Goal: Information Seeking & Learning: Learn about a topic

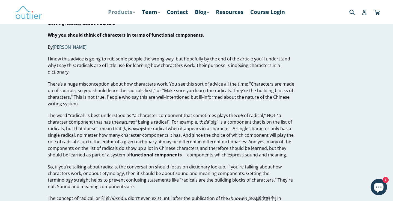
click at [128, 10] on link "Products .cls-1{fill:#231f20} expand" at bounding box center [121, 12] width 33 height 10
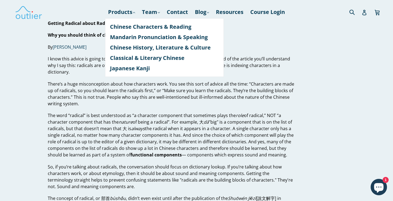
click at [278, 73] on p "I know this advice is going to rub some people the wrong way, but hopefully by …" at bounding box center [171, 65] width 247 height 20
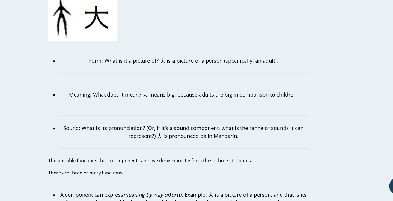
scroll to position [511, 0]
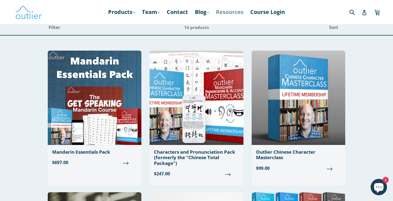
click at [241, 13] on link "Resources" at bounding box center [229, 12] width 33 height 10
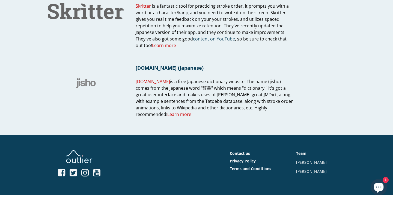
scroll to position [501, 0]
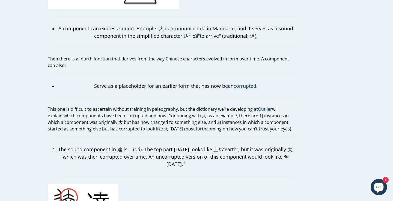
scroll to position [989, 0]
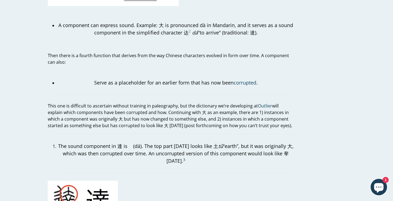
click at [189, 29] on sup "2" at bounding box center [190, 31] width 2 height 5
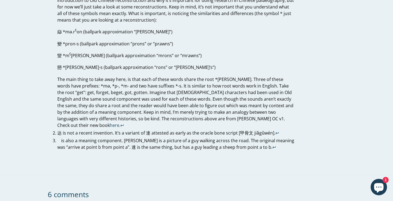
scroll to position [1625, 0]
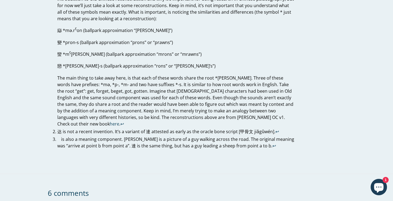
click at [57, 128] on p "达 is not a recent invention. It’s a variant of 達 attested as early as the oracl…" at bounding box center [175, 131] width 237 height 7
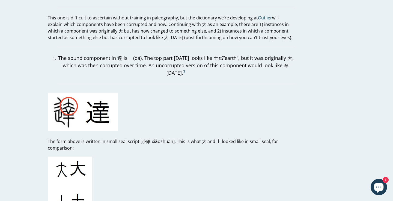
scroll to position [1099, 0]
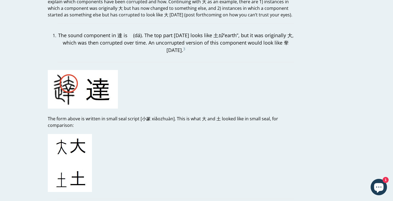
click at [183, 46] on sup "3" at bounding box center [184, 48] width 2 height 5
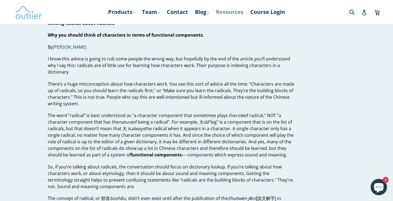
click at [231, 13] on link "Resources" at bounding box center [229, 12] width 33 height 10
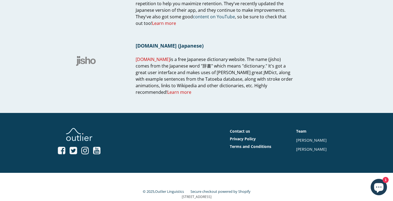
scroll to position [524, 0]
